Goal: Find specific page/section: Find specific page/section

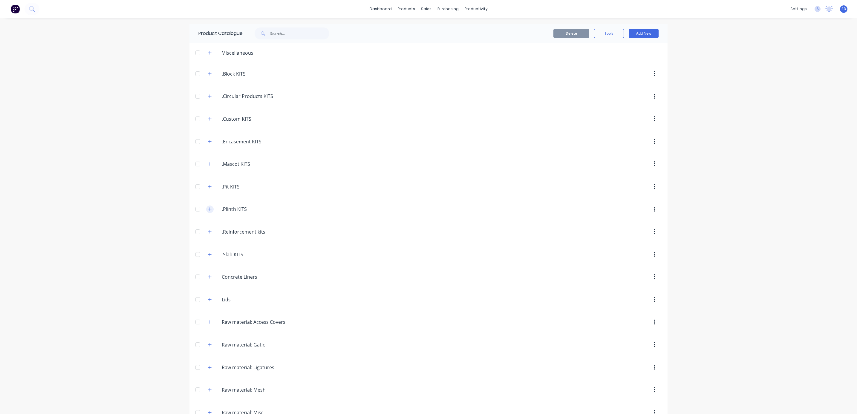
click at [208, 211] on icon "button" at bounding box center [210, 209] width 4 height 4
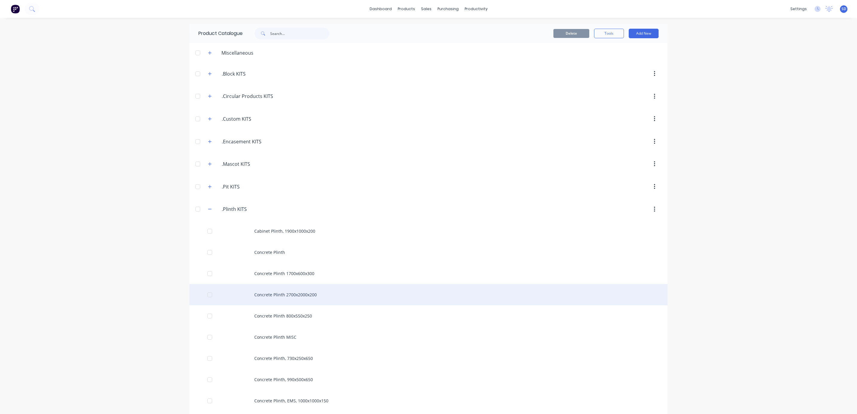
click at [328, 294] on div "Concrete Plinth 2700x2000x200" at bounding box center [428, 294] width 478 height 21
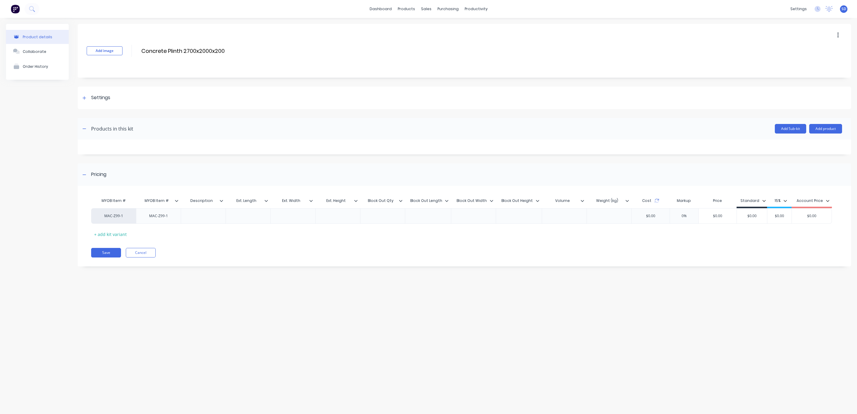
click at [493, 199] on div at bounding box center [494, 200] width 4 height 5
click at [576, 294] on div "Product details Collaborate Order History Add image Concrete Plinth 2700x2000x2…" at bounding box center [428, 210] width 857 height 384
click at [408, 7] on div "products" at bounding box center [406, 8] width 23 height 9
click at [425, 29] on div "Product Catalogue" at bounding box center [433, 28] width 37 height 5
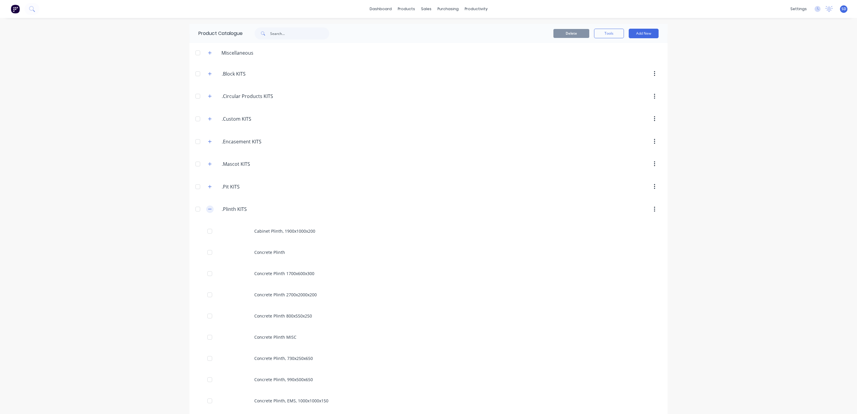
click at [208, 211] on icon "button" at bounding box center [210, 209] width 4 height 4
